Goal: Communication & Community: Participate in discussion

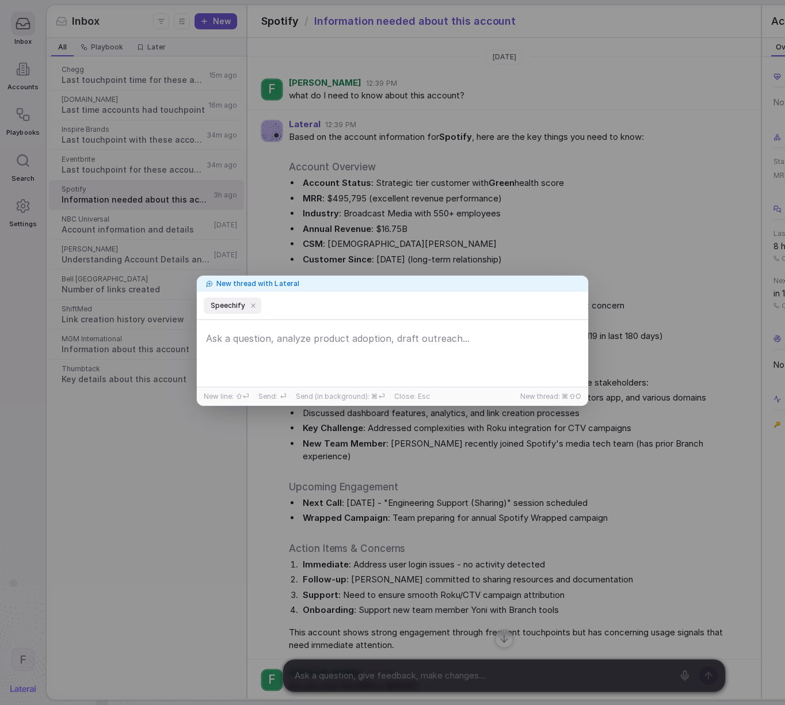
scroll to position [1293, 0]
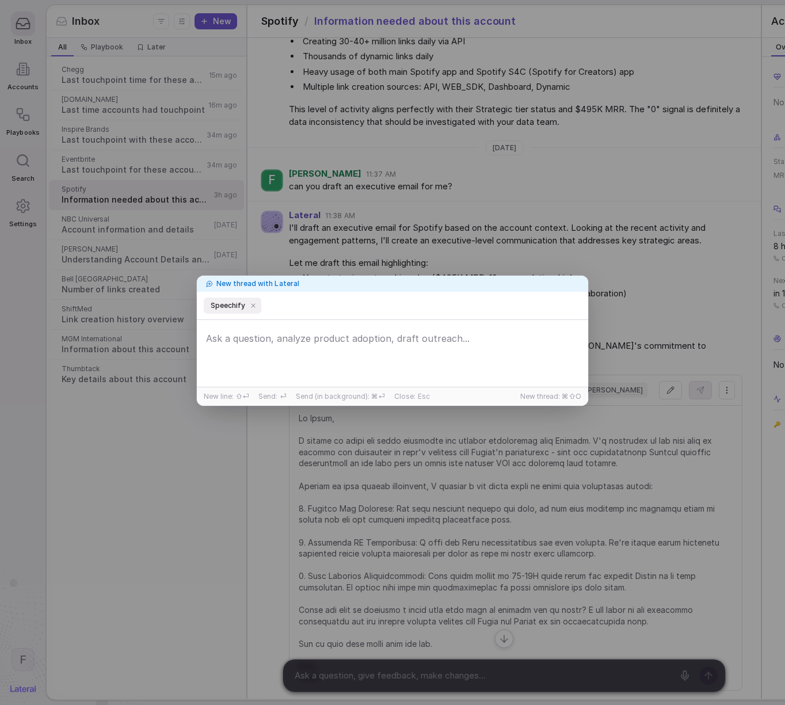
click at [476, 95] on div "New thread with Lateral Speechify New line: ⇧⏎ Send: ⏎ Send (in background): ⌘⏎…" at bounding box center [392, 352] width 785 height 705
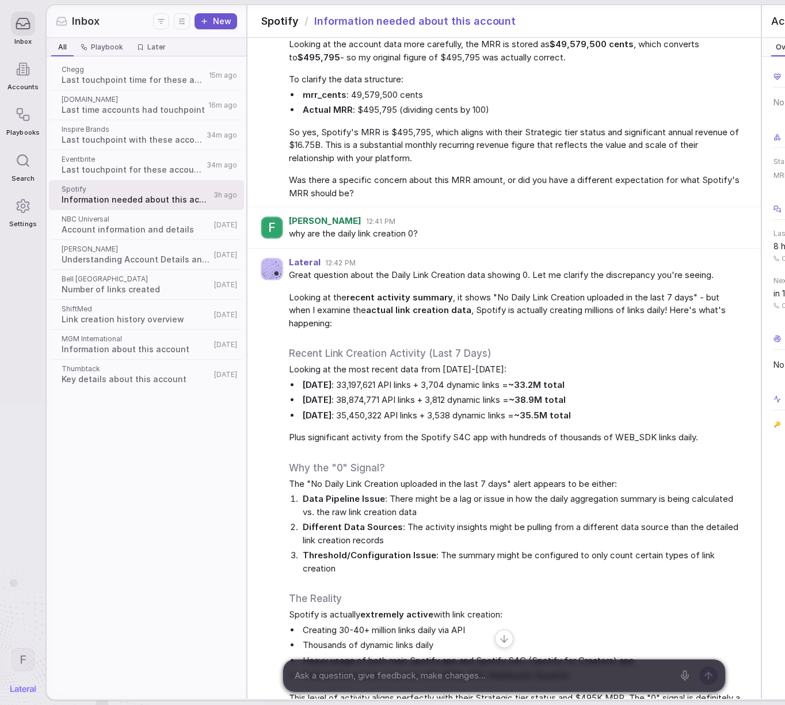
scroll to position [460, 0]
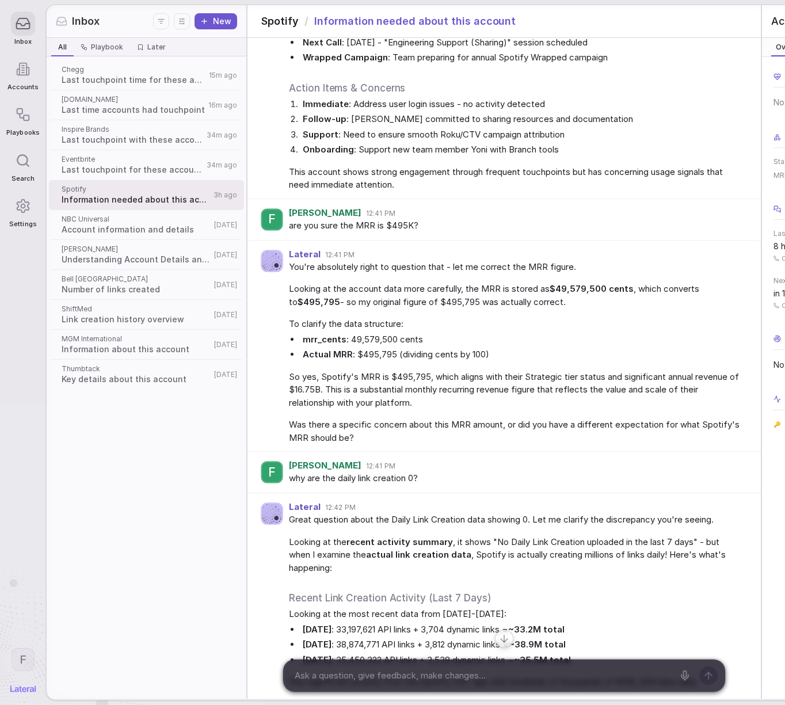
click at [112, 230] on span "Account information and details" at bounding box center [136, 230] width 149 height 12
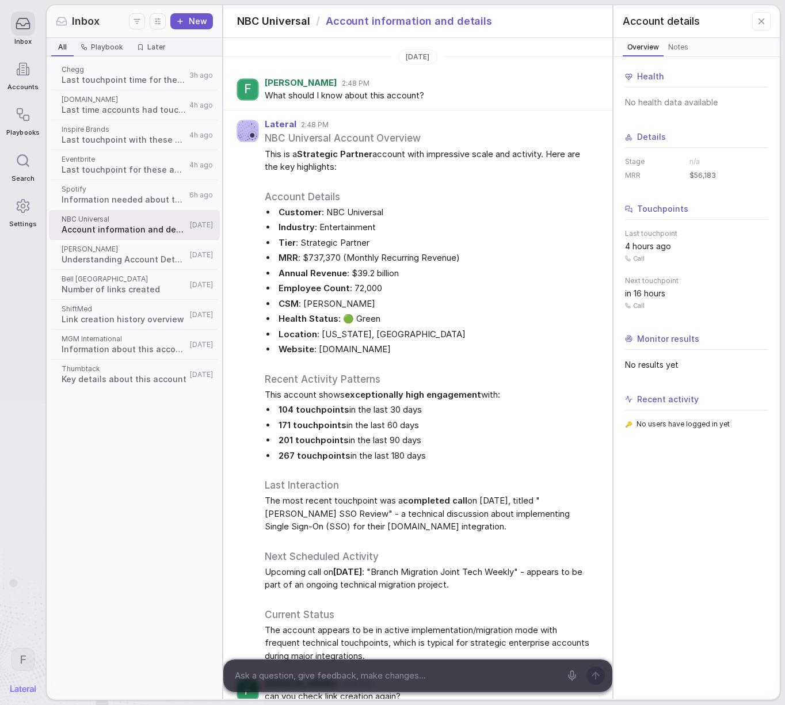
click at [118, 125] on span "Inspire Brands" at bounding box center [124, 129] width 124 height 9
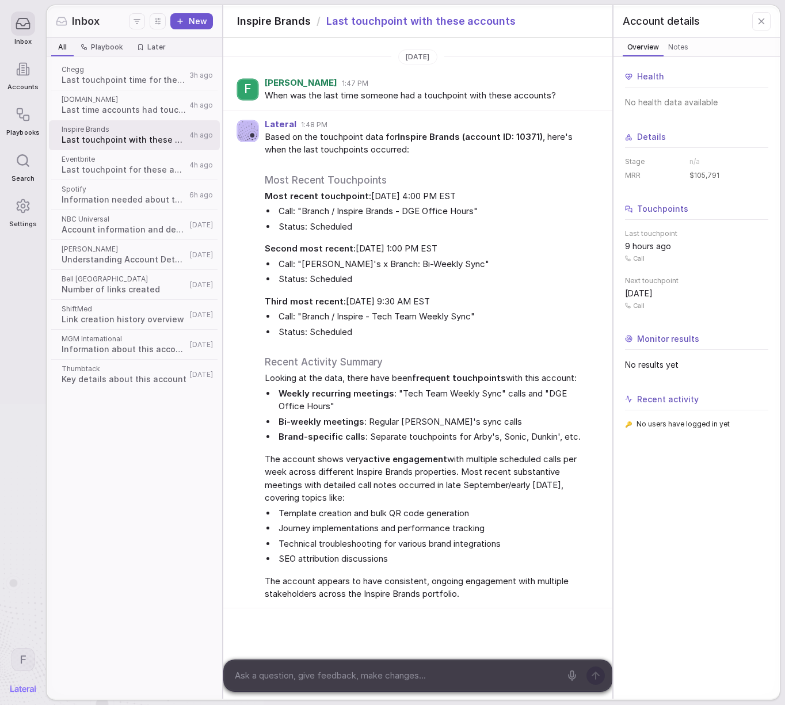
click at [102, 86] on div "Chegg Last touchpoint time for these accounts 3h ago" at bounding box center [134, 75] width 171 height 30
